Goal: Task Accomplishment & Management: Manage account settings

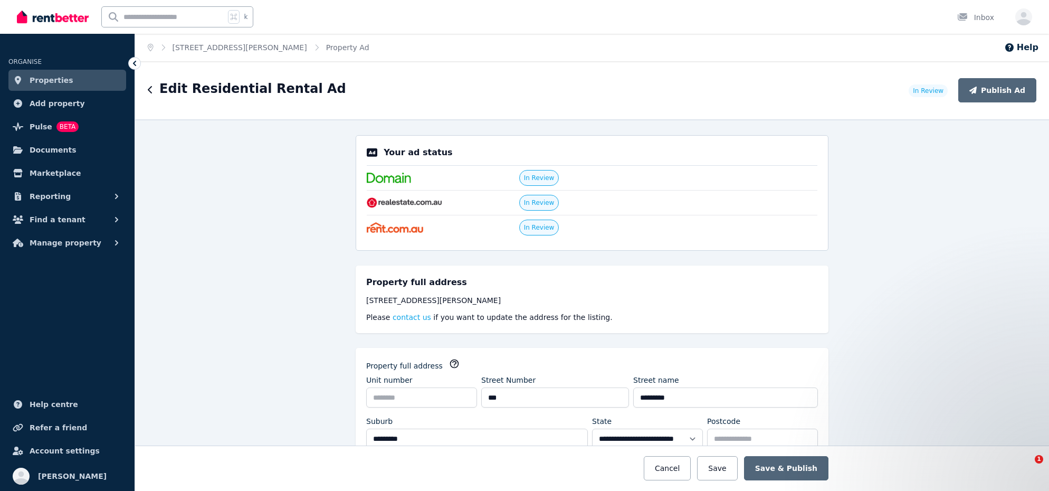
select select "***"
select select "**********"
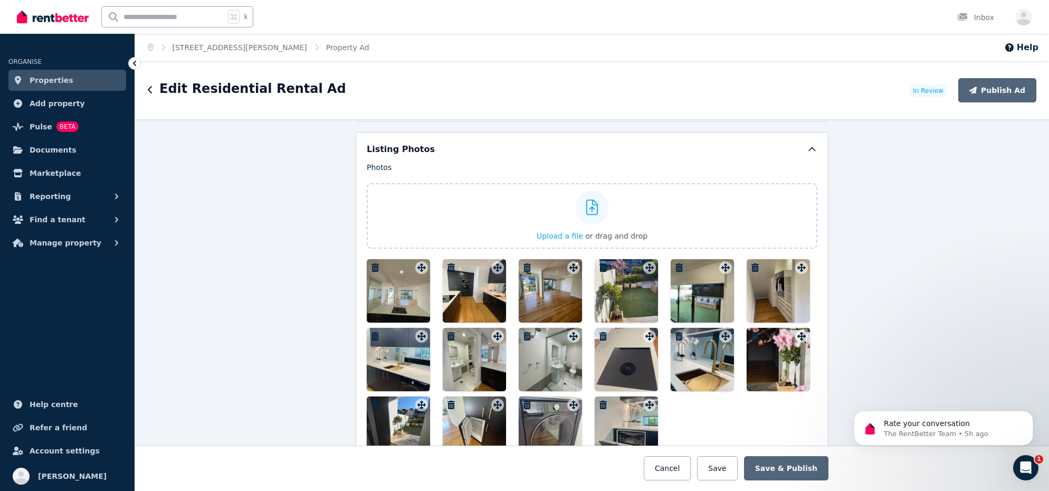
scroll to position [1379, 0]
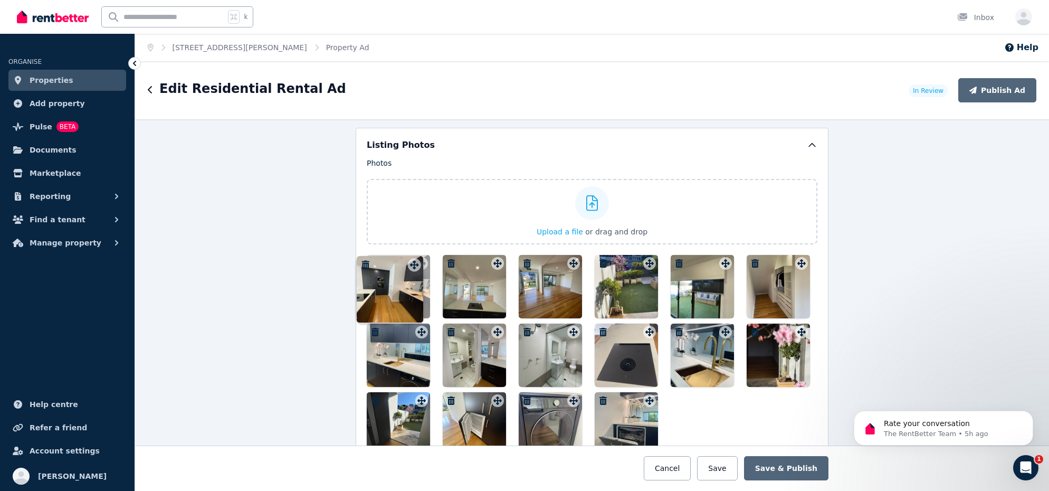
drag, startPoint x: 495, startPoint y: 259, endPoint x: 415, endPoint y: 252, distance: 81.0
click at [415, 252] on div "Photos Upload a file or drag and drop To pick up a draggable item, press the sp…" at bounding box center [592, 307] width 450 height 298
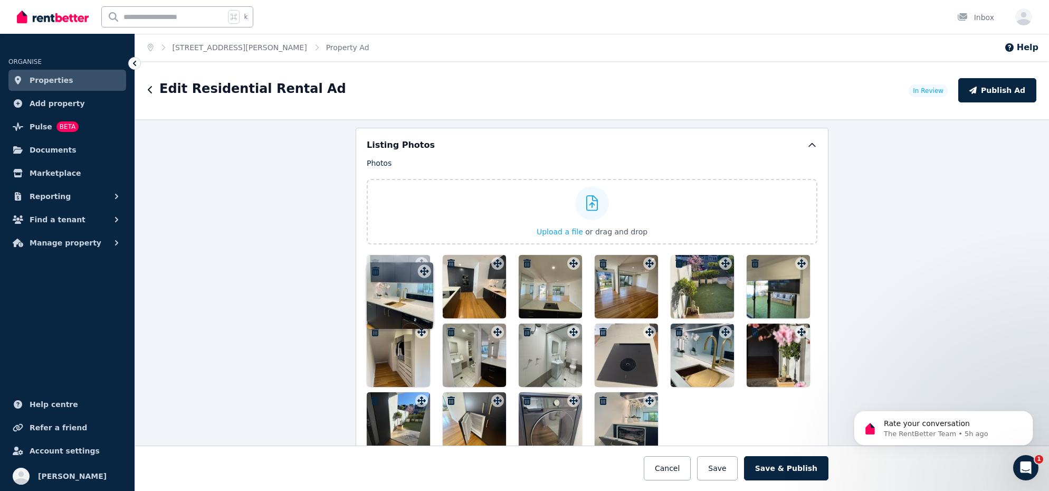
drag, startPoint x: 421, startPoint y: 329, endPoint x: 423, endPoint y: 260, distance: 69.6
click at [423, 260] on icon at bounding box center [421, 263] width 11 height 8
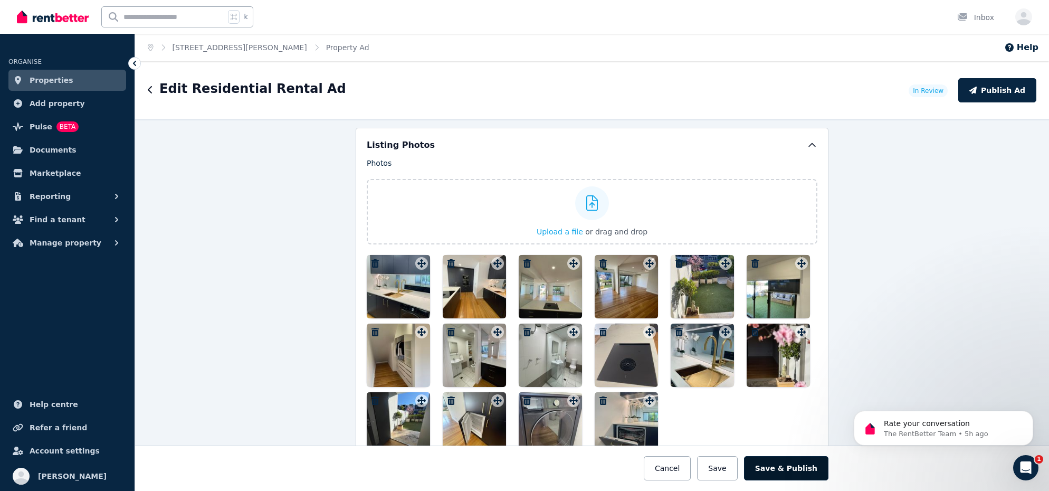
click at [797, 467] on button "Save & Publish" at bounding box center [786, 468] width 84 height 24
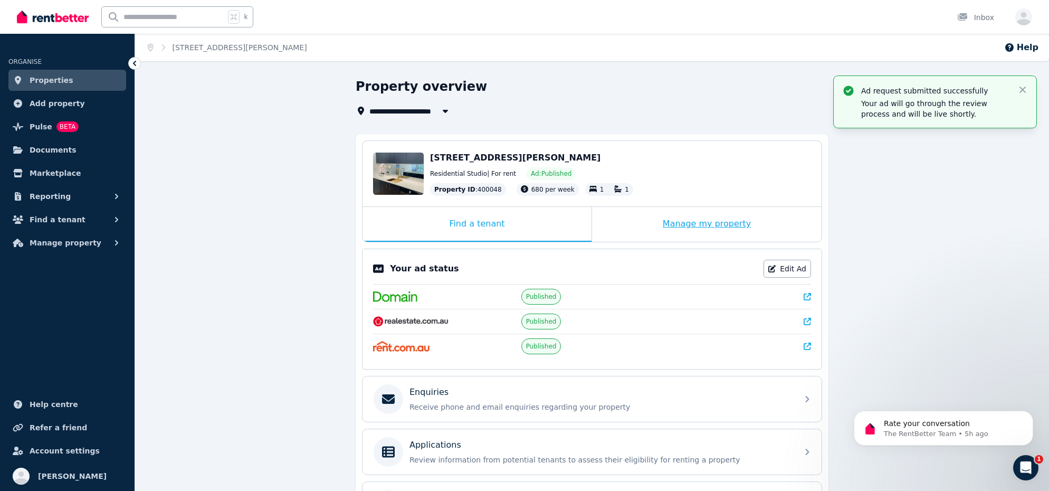
click at [673, 227] on div "Manage my property" at bounding box center [706, 224] width 229 height 35
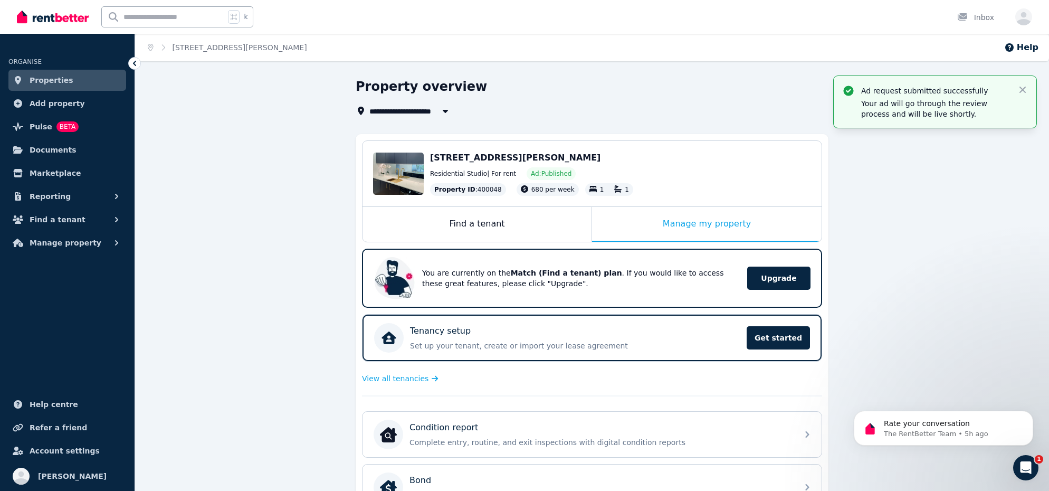
click at [58, 17] on img at bounding box center [53, 17] width 72 height 16
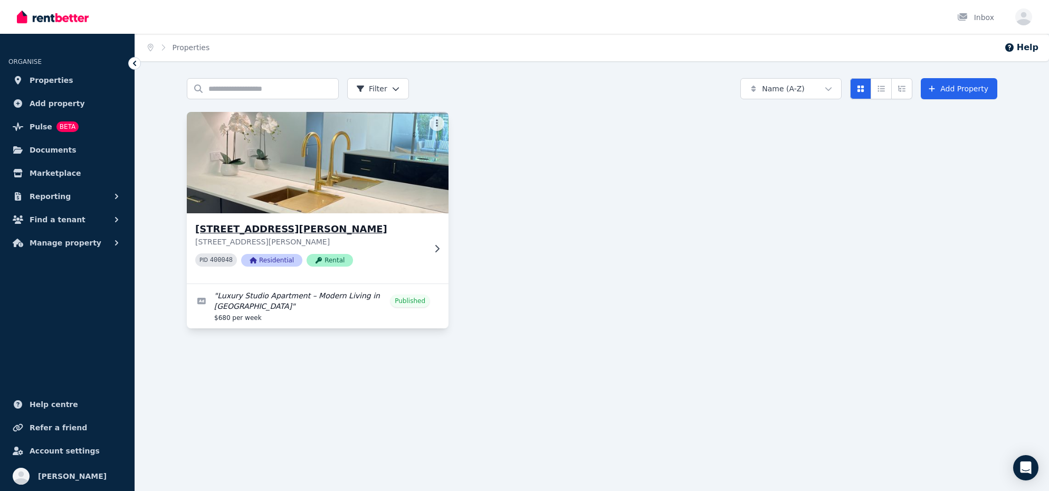
click at [432, 250] on icon at bounding box center [437, 248] width 11 height 8
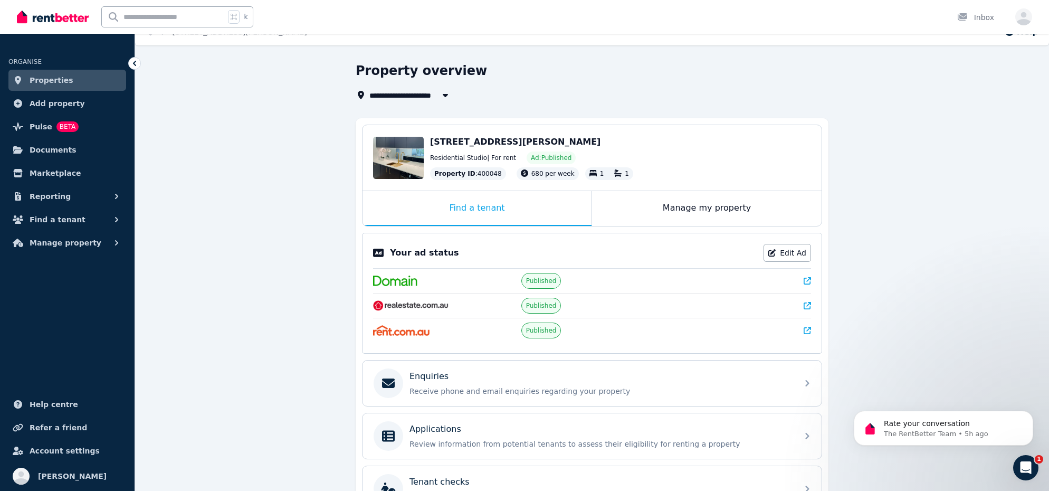
scroll to position [18, 0]
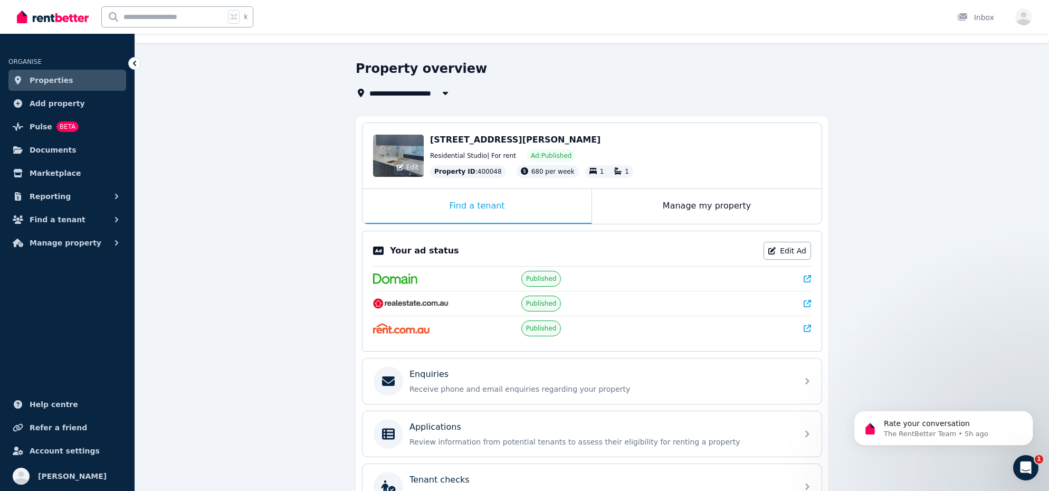
click at [412, 152] on div "Edit" at bounding box center [398, 156] width 51 height 42
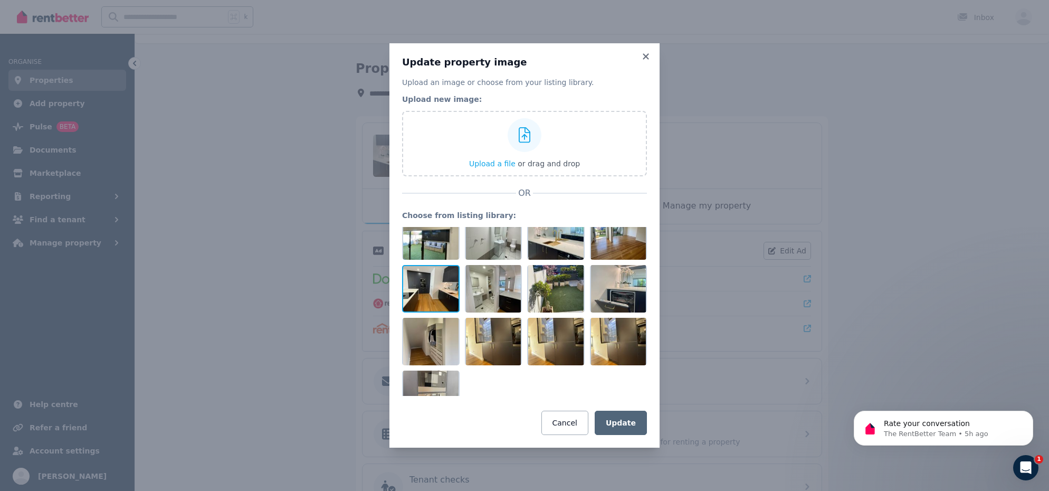
scroll to position [0, 0]
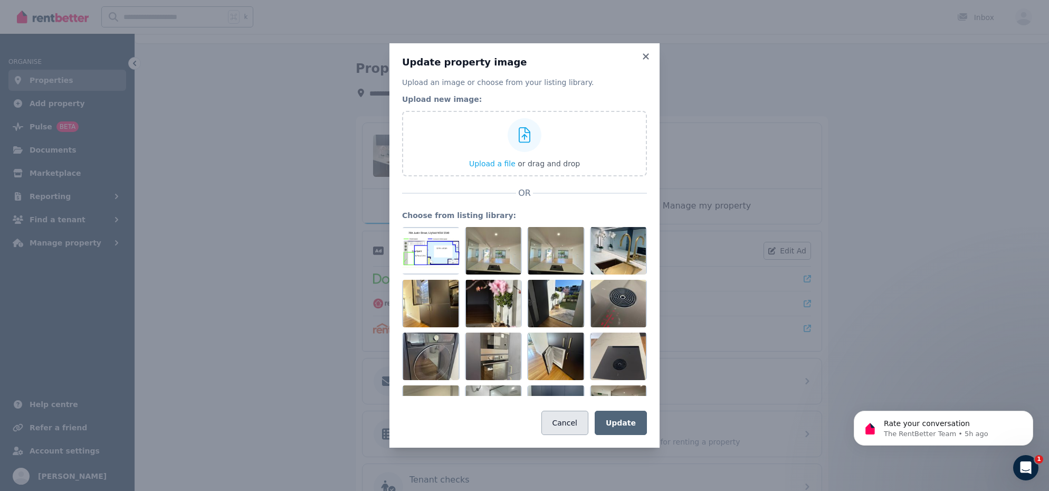
click at [578, 431] on button "Cancel" at bounding box center [564, 422] width 47 height 24
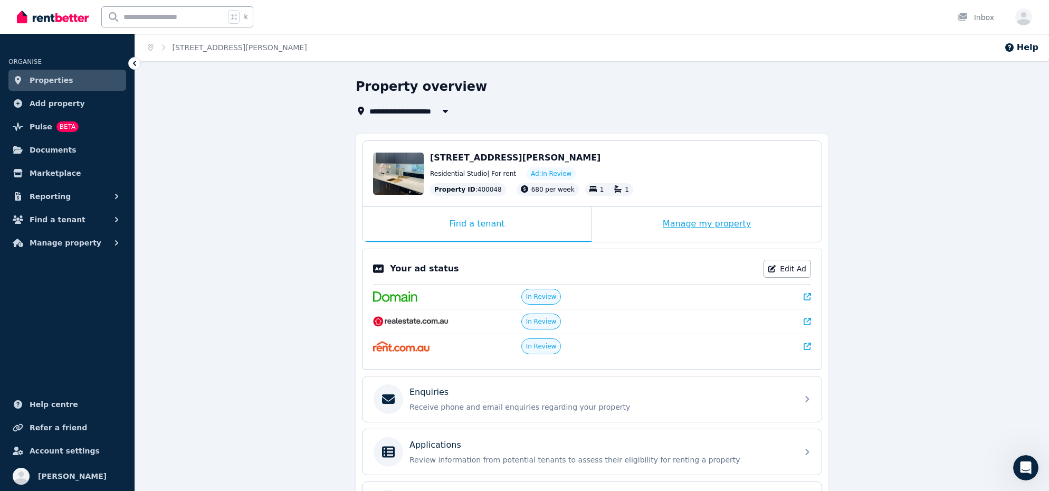
click at [688, 220] on div "Manage my property" at bounding box center [706, 224] width 229 height 35
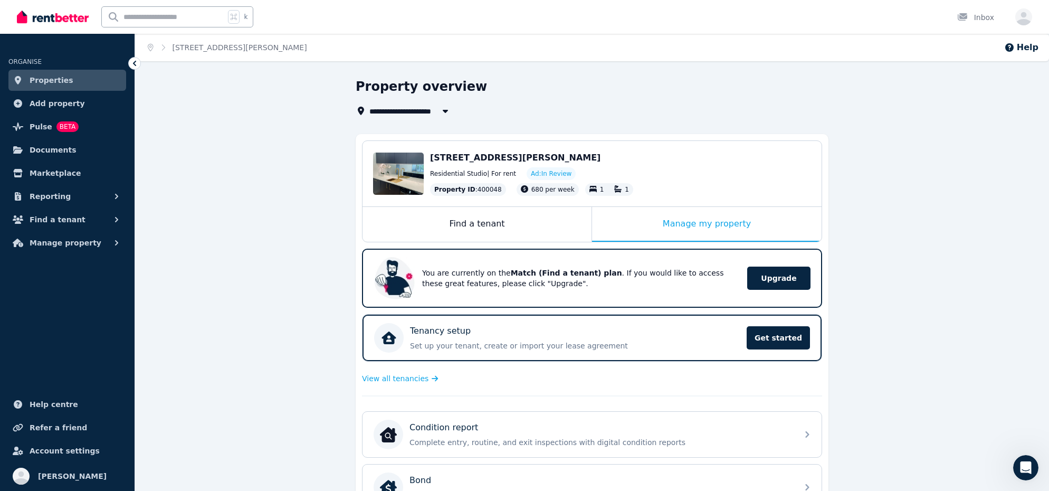
click at [389, 110] on span "[STREET_ADDRESS][PERSON_NAME]" at bounding box center [443, 110] width 149 height 13
type input "**********"
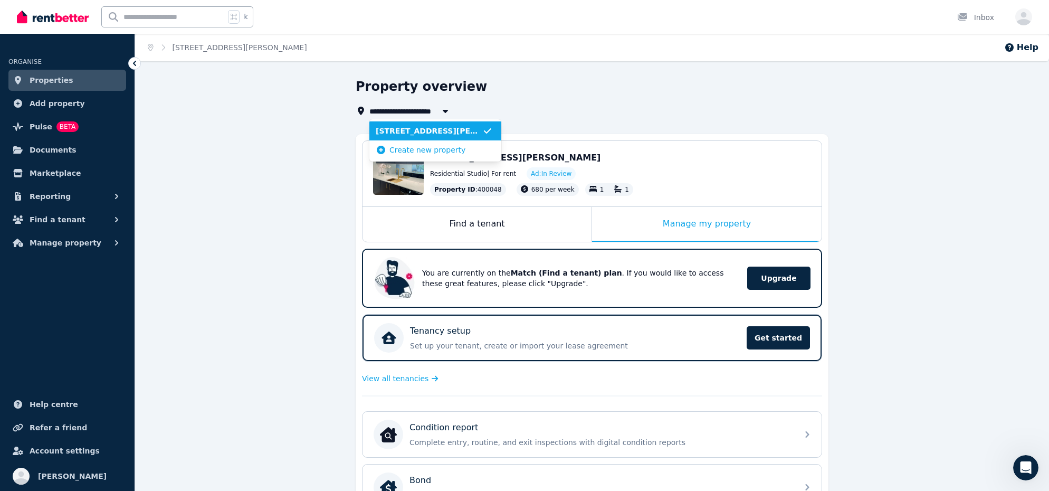
click at [416, 131] on span "[STREET_ADDRESS][PERSON_NAME]" at bounding box center [429, 131] width 107 height 11
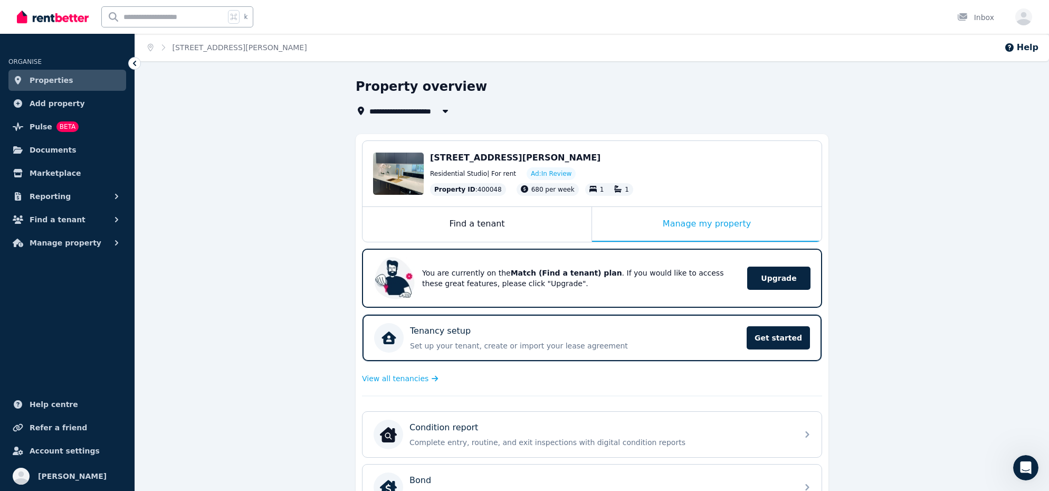
click at [404, 90] on h1 "Property overview" at bounding box center [421, 86] width 131 height 17
click at [71, 14] on img at bounding box center [53, 17] width 72 height 16
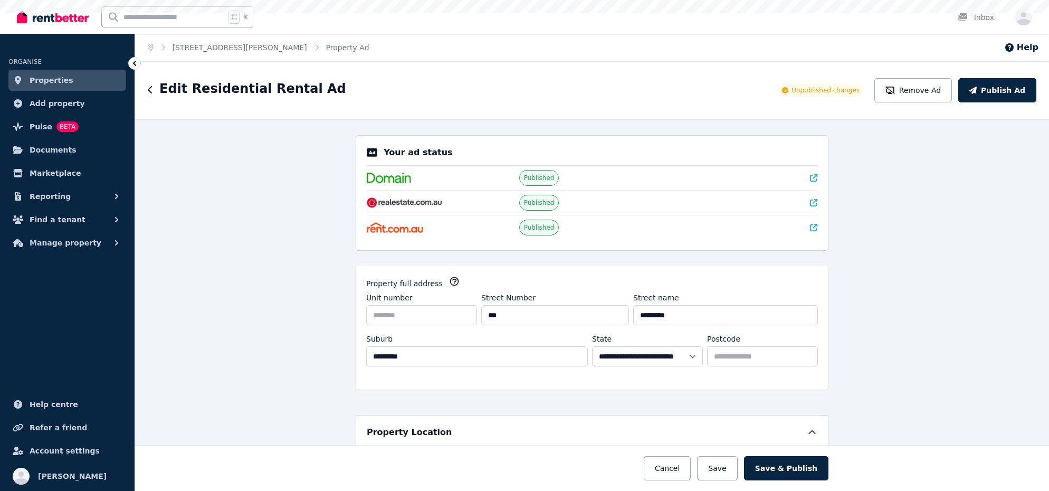
select select "***"
select select "**********"
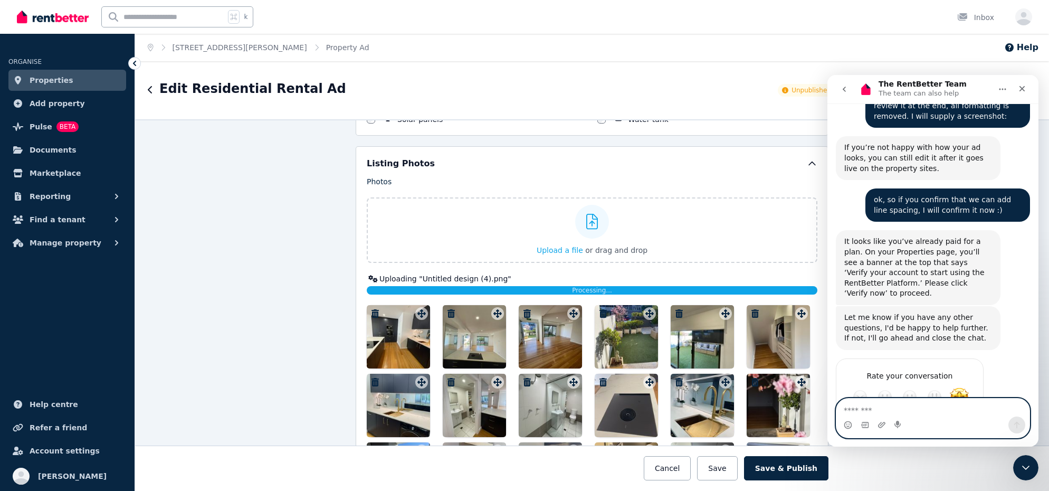
scroll to position [1299, 0]
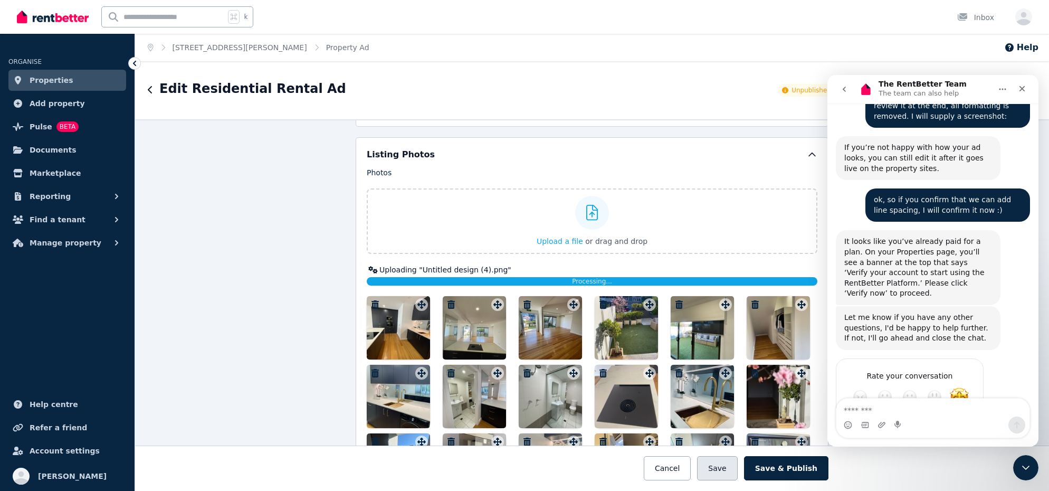
click at [730, 476] on button "Save" at bounding box center [717, 468] width 40 height 24
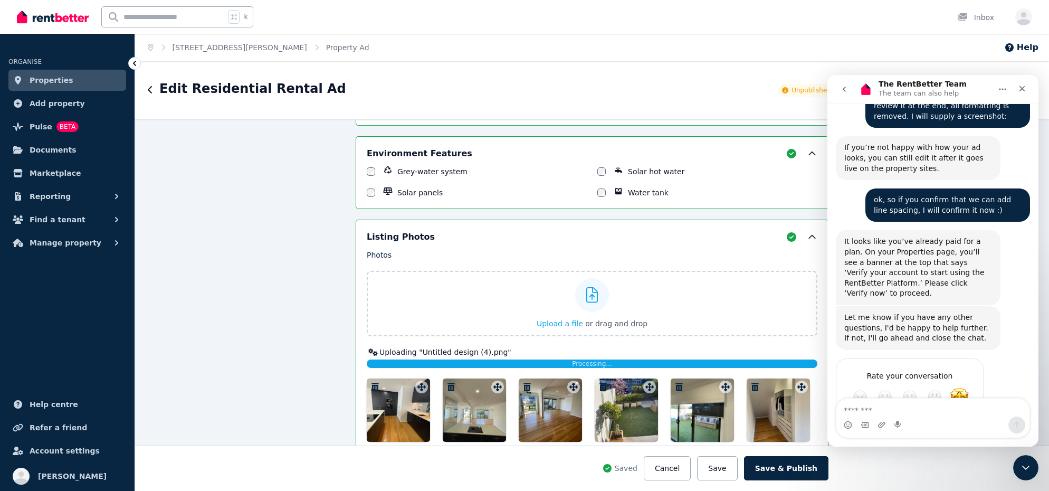
scroll to position [1381, 0]
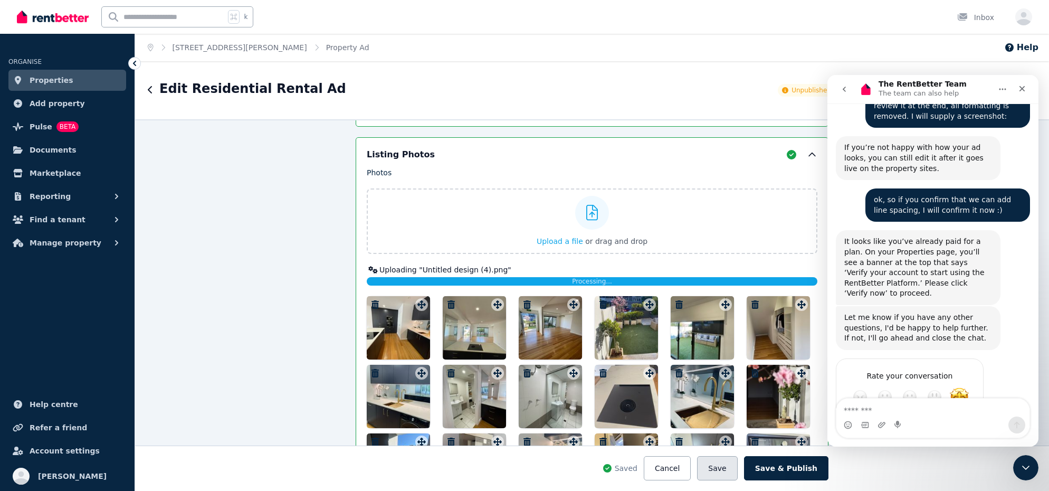
click at [737, 474] on button "Save" at bounding box center [717, 468] width 40 height 24
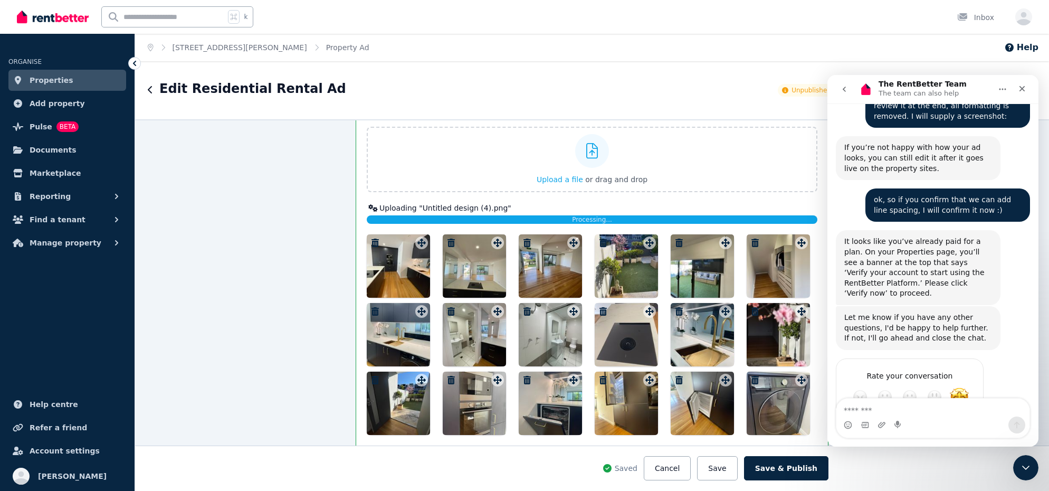
scroll to position [1444, 0]
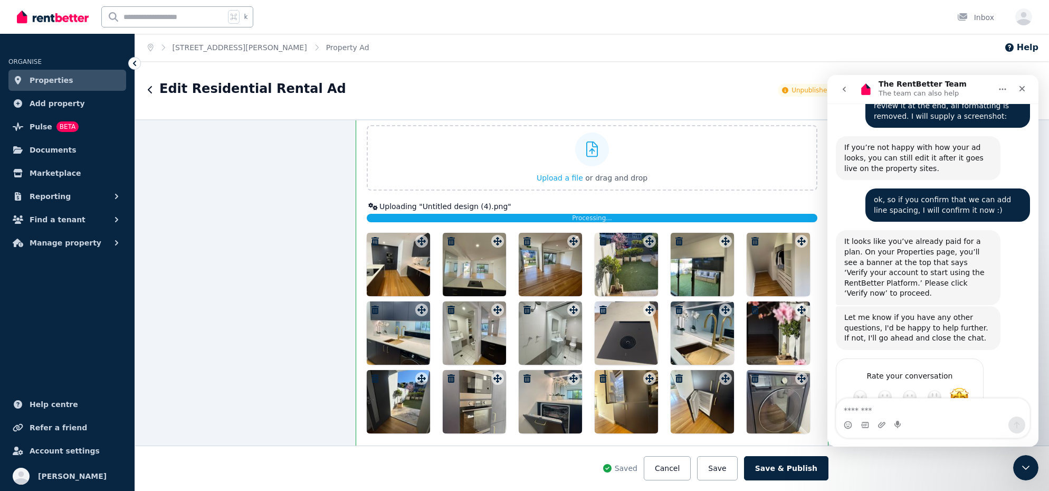
drag, startPoint x: 465, startPoint y: 264, endPoint x: 423, endPoint y: 262, distance: 42.8
click at [423, 262] on div at bounding box center [592, 333] width 450 height 200
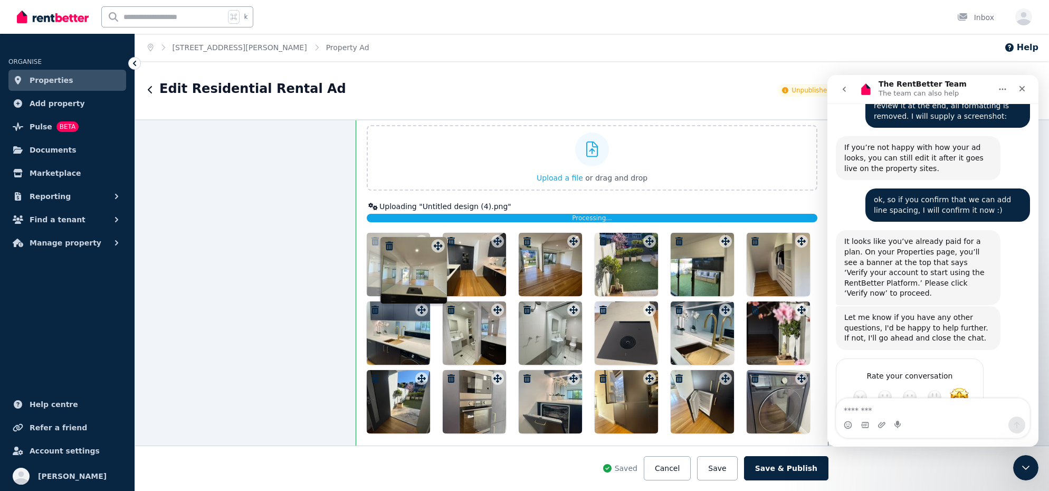
drag, startPoint x: 492, startPoint y: 237, endPoint x: 433, endPoint y: 233, distance: 59.8
click at [432, 233] on div at bounding box center [592, 333] width 450 height 200
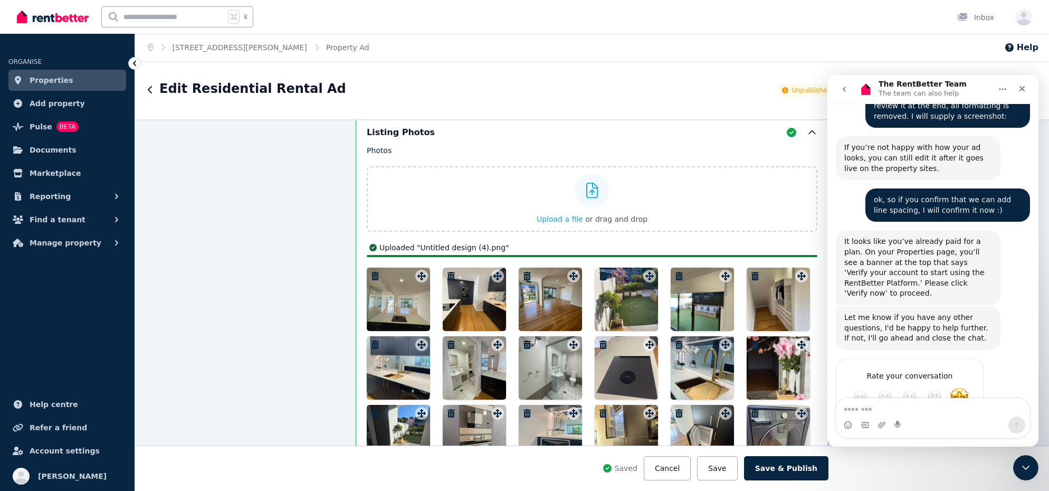
scroll to position [1412, 0]
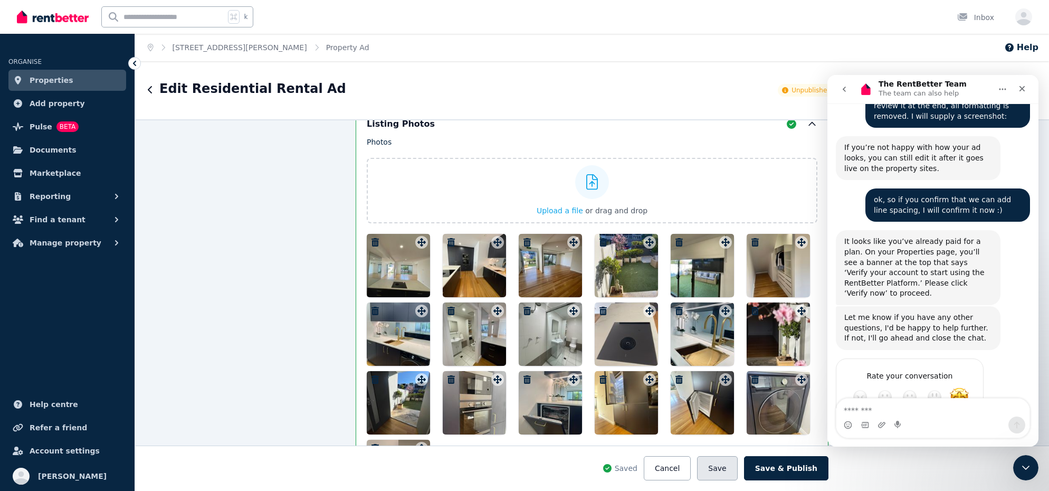
click at [726, 463] on button "Save" at bounding box center [717, 468] width 40 height 24
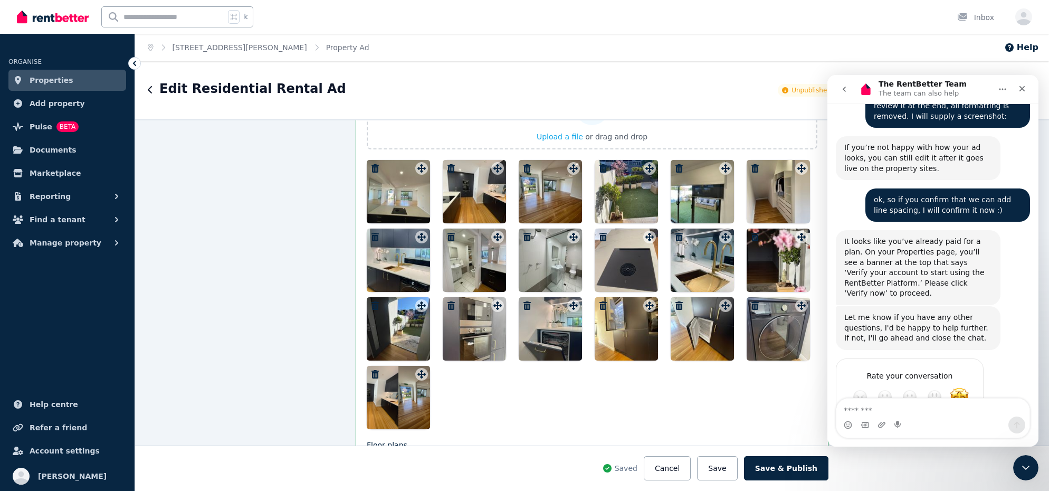
scroll to position [1475, 0]
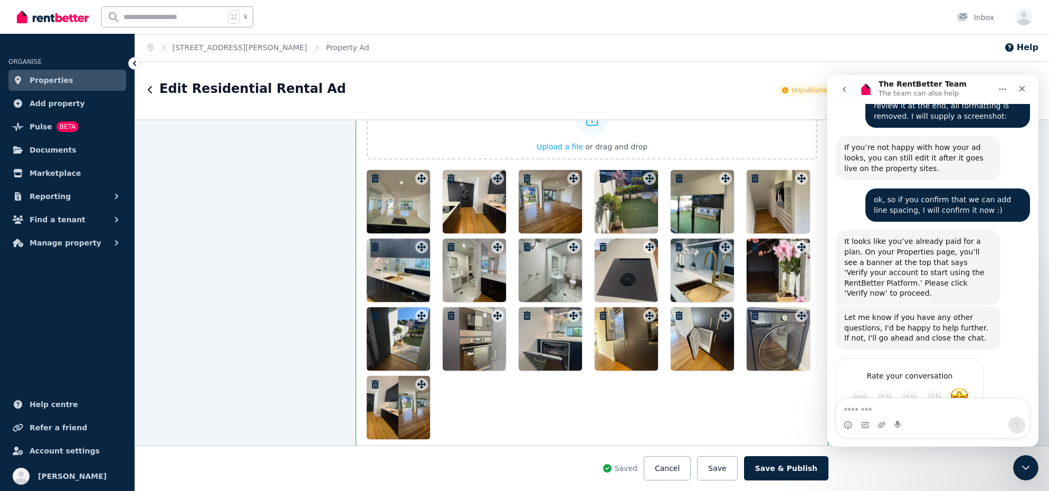
drag, startPoint x: 397, startPoint y: 409, endPoint x: 400, endPoint y: 299, distance: 110.3
click at [407, 222] on div at bounding box center [592, 304] width 450 height 269
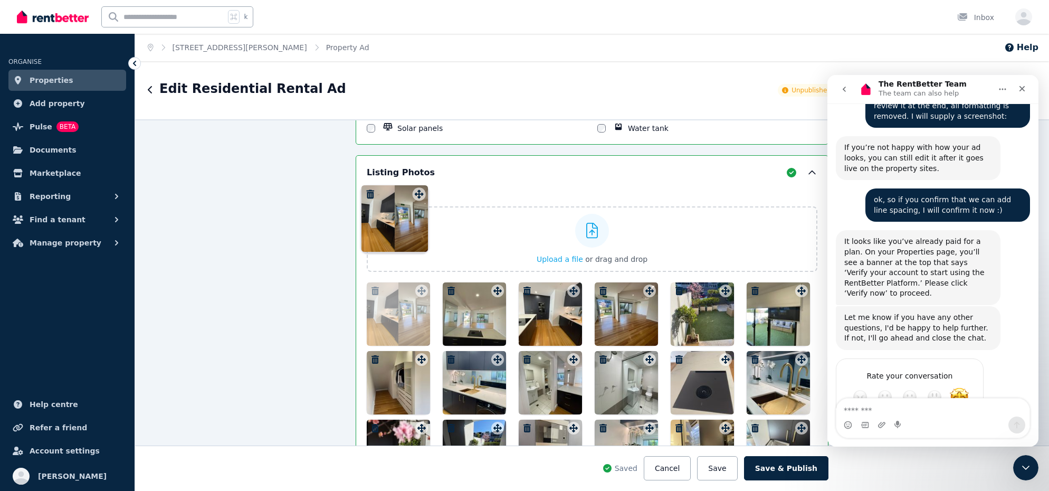
scroll to position [1362, 0]
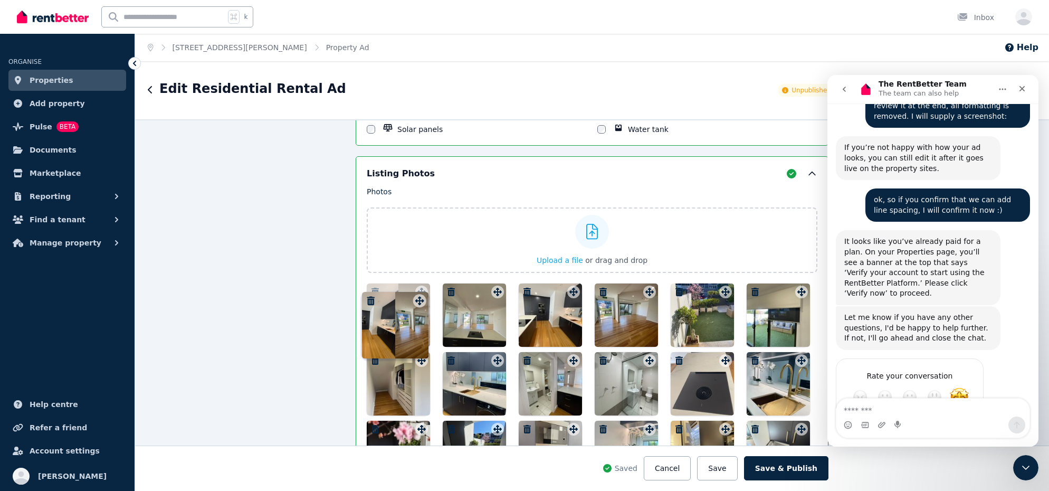
drag, startPoint x: 421, startPoint y: 381, endPoint x: 417, endPoint y: 289, distance: 92.4
click at [417, 289] on icon at bounding box center [421, 291] width 11 height 8
click at [727, 469] on button "Save" at bounding box center [717, 468] width 40 height 24
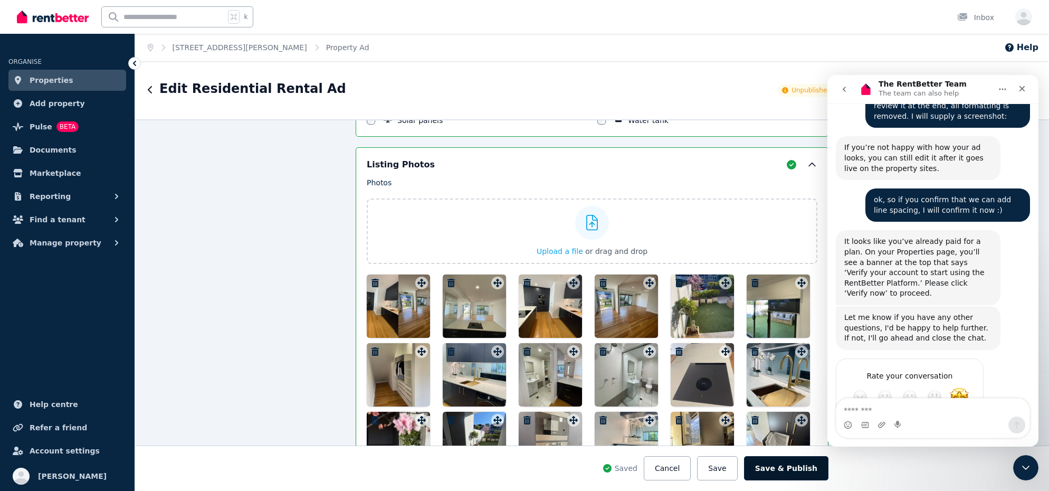
click at [781, 469] on button "Save & Publish" at bounding box center [786, 468] width 84 height 24
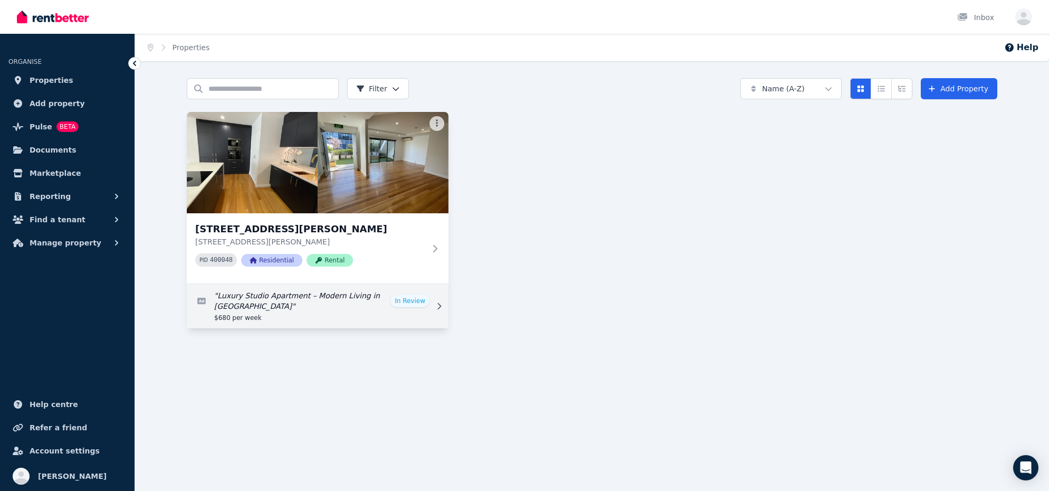
click at [417, 303] on link "Edit listing: Luxury Studio Apartment – Modern Living in Lilyfield" at bounding box center [318, 306] width 262 height 44
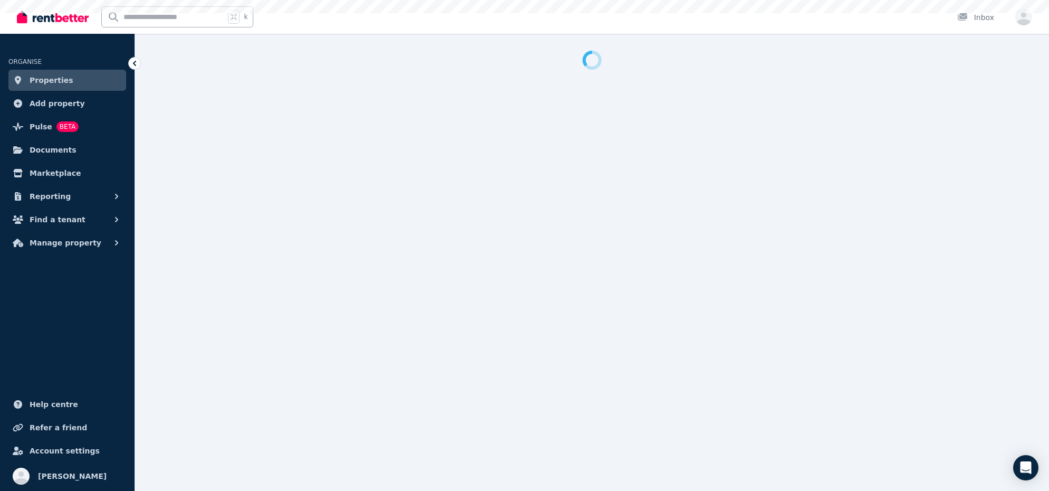
select select "***"
select select "**********"
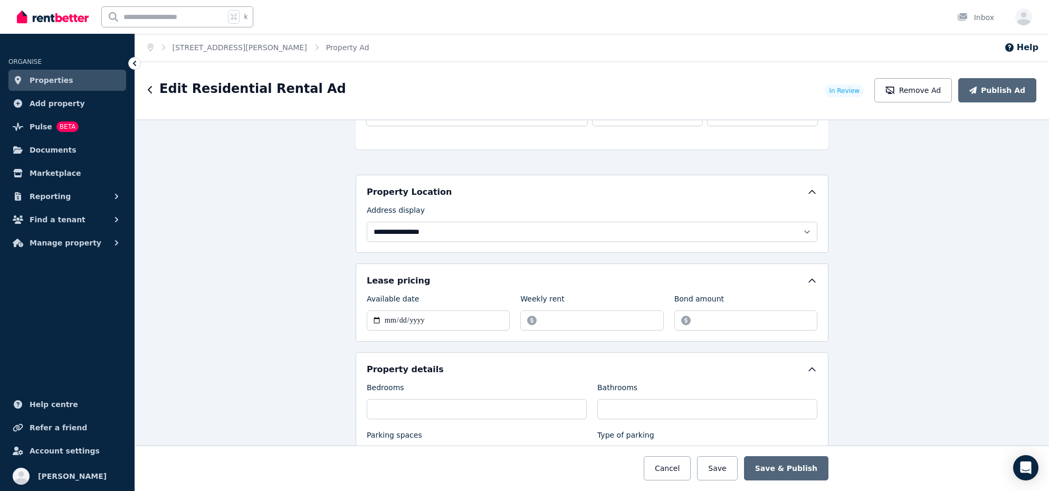
scroll to position [253, 0]
click at [432, 225] on select "**********" at bounding box center [592, 230] width 450 height 20
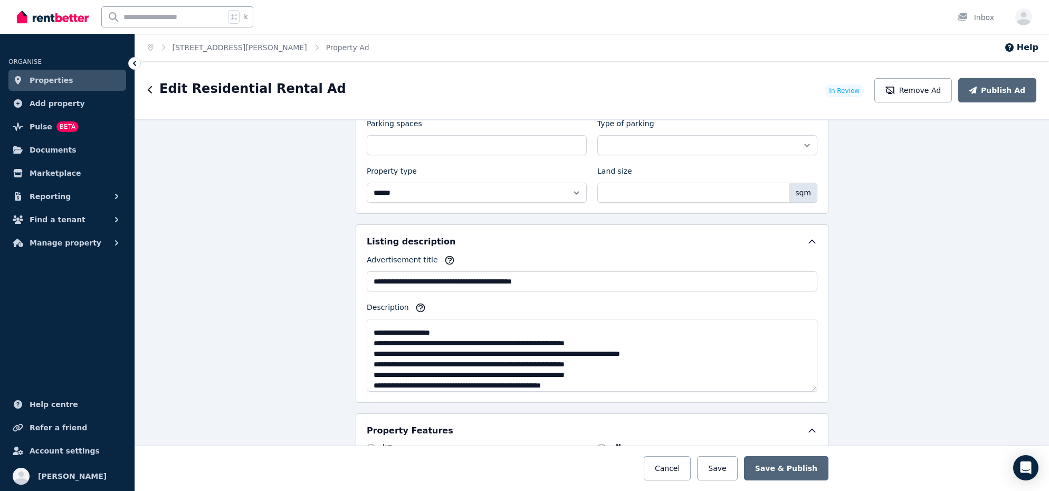
scroll to position [104, 0]
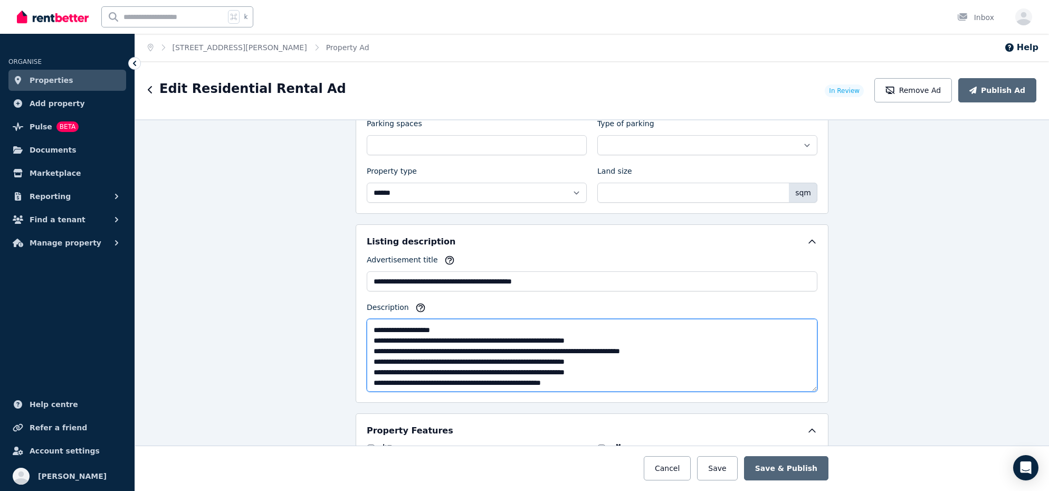
click at [405, 352] on textarea "Description" at bounding box center [592, 355] width 450 height 73
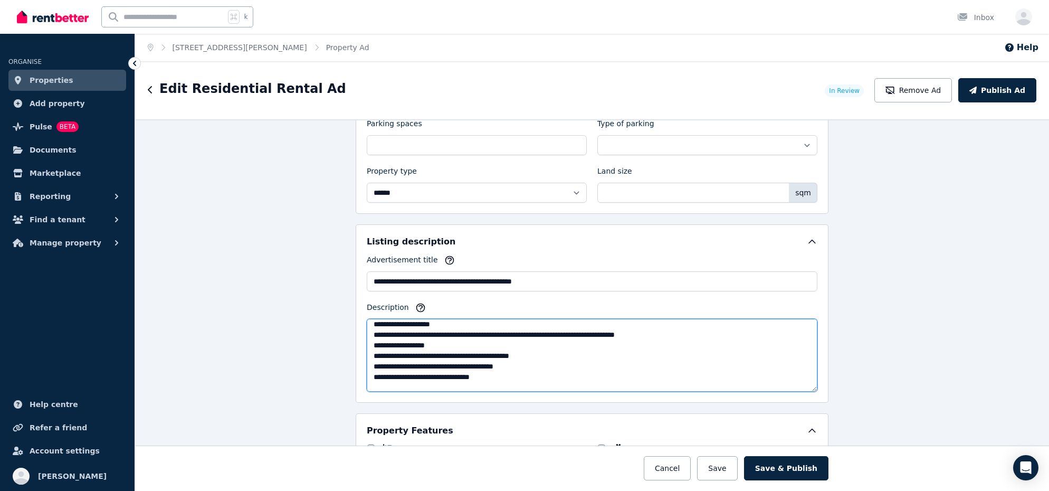
scroll to position [27, 0]
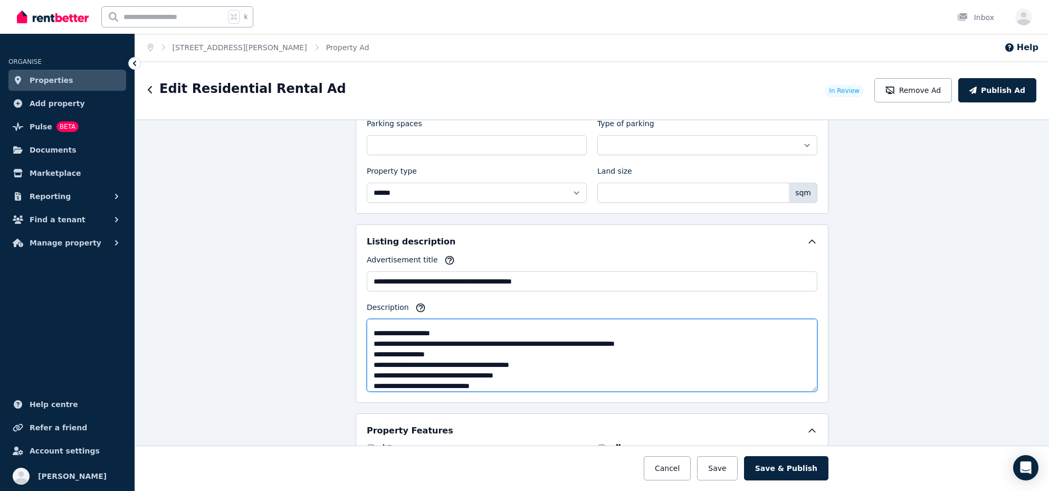
drag, startPoint x: 552, startPoint y: 354, endPoint x: 545, endPoint y: 359, distance: 7.9
click at [552, 354] on textarea "Description" at bounding box center [592, 355] width 450 height 73
click at [775, 357] on textarea "Description" at bounding box center [592, 355] width 450 height 73
drag, startPoint x: 665, startPoint y: 353, endPoint x: 617, endPoint y: 354, distance: 47.5
click at [617, 353] on textarea "Description" at bounding box center [592, 355] width 450 height 73
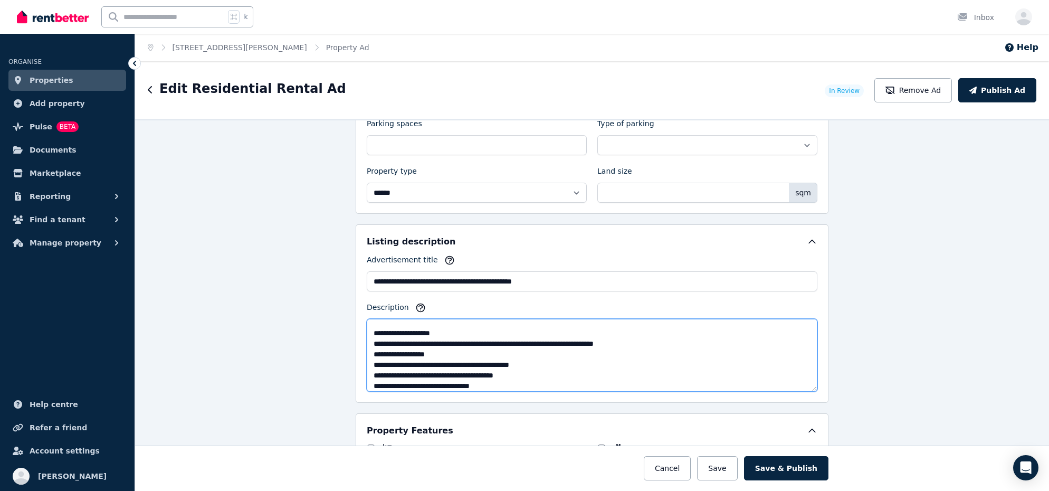
click at [636, 355] on textarea "Description" at bounding box center [592, 355] width 450 height 73
click at [698, 358] on textarea "Description" at bounding box center [592, 355] width 450 height 73
click at [701, 356] on textarea "Description" at bounding box center [592, 355] width 450 height 73
drag, startPoint x: 461, startPoint y: 352, endPoint x: 457, endPoint y: 358, distance: 6.2
click at [461, 352] on textarea "Description" at bounding box center [592, 355] width 450 height 73
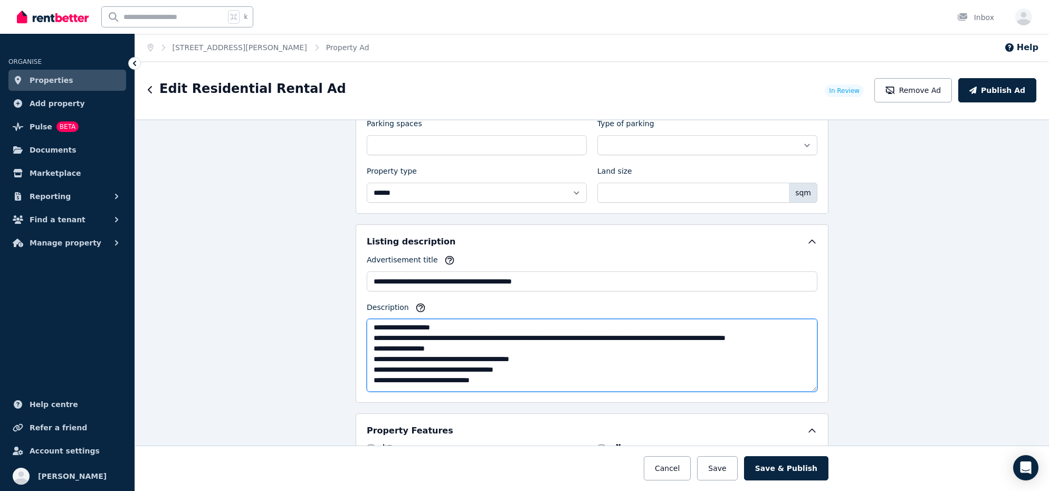
scroll to position [36, 0]
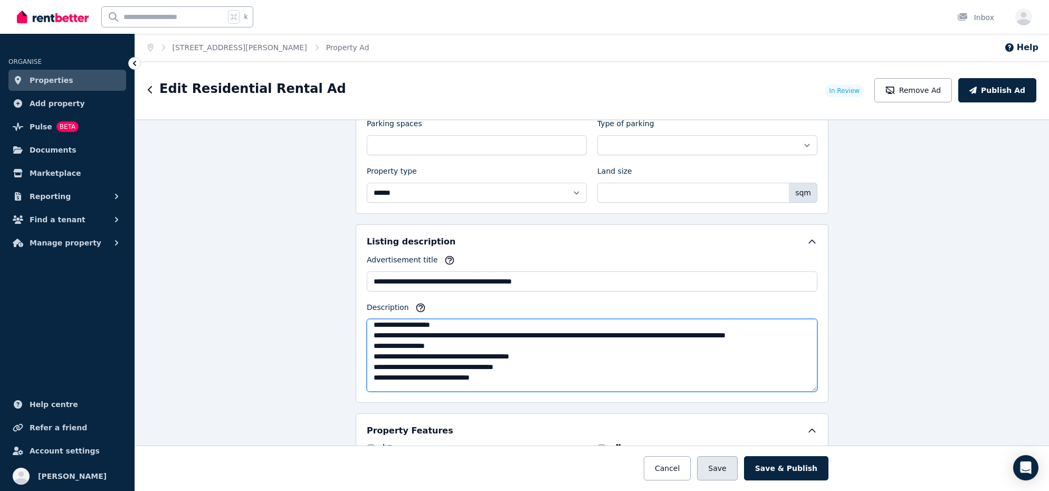
type textarea "**********"
click at [724, 475] on button "Save" at bounding box center [717, 468] width 40 height 24
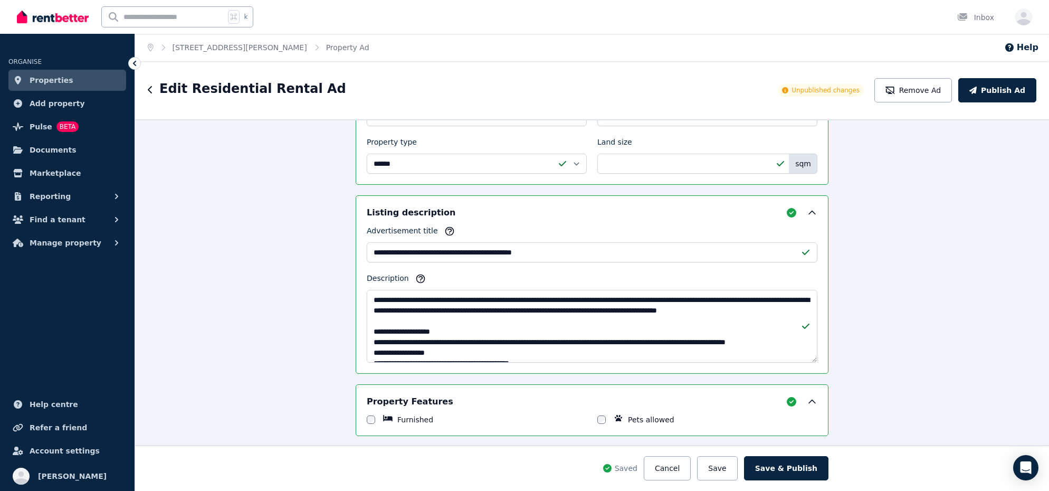
scroll to position [676, 0]
click at [790, 465] on button "Save & Publish" at bounding box center [786, 468] width 84 height 24
